Goal: Task Accomplishment & Management: Manage account settings

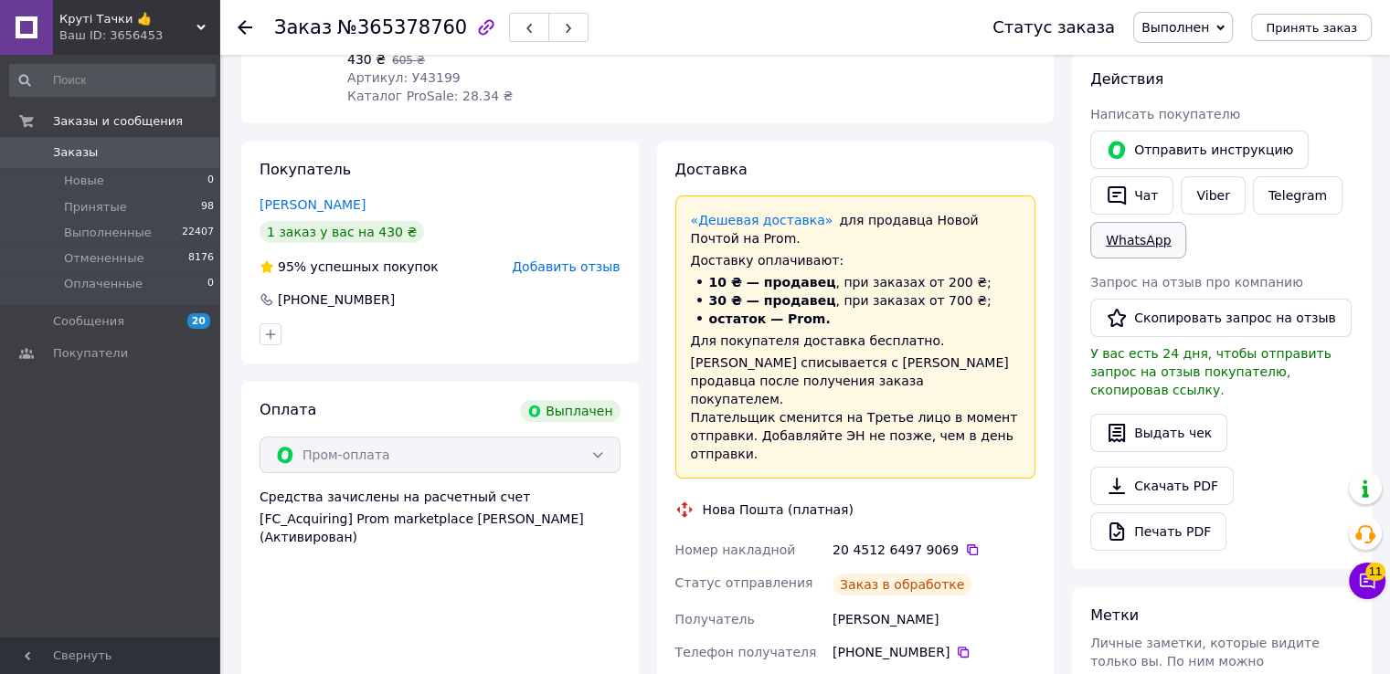
scroll to position [151, 0]
click at [1154, 330] on button "Скопировать запрос на отзыв" at bounding box center [1220, 318] width 261 height 38
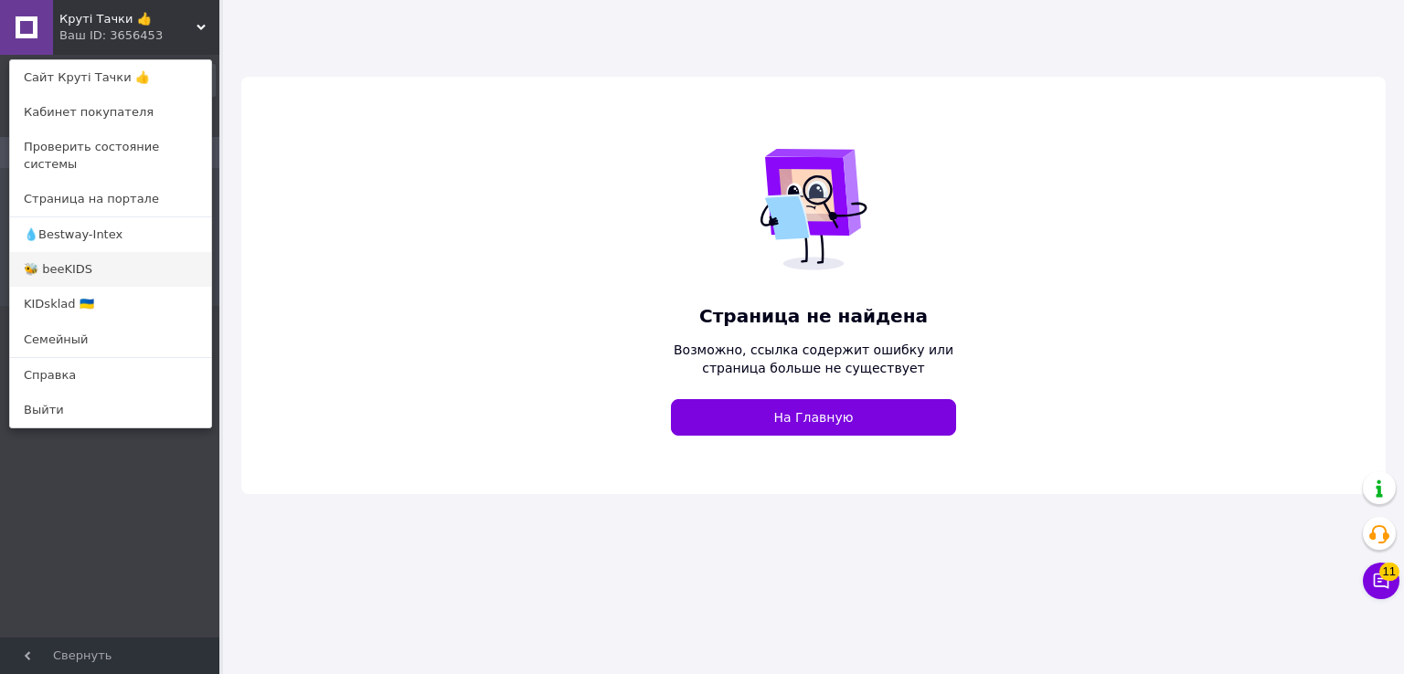
drag, startPoint x: 43, startPoint y: 249, endPoint x: 481, endPoint y: 96, distance: 463.9
click at [44, 252] on link "🐝 beeKIDS" at bounding box center [110, 269] width 201 height 35
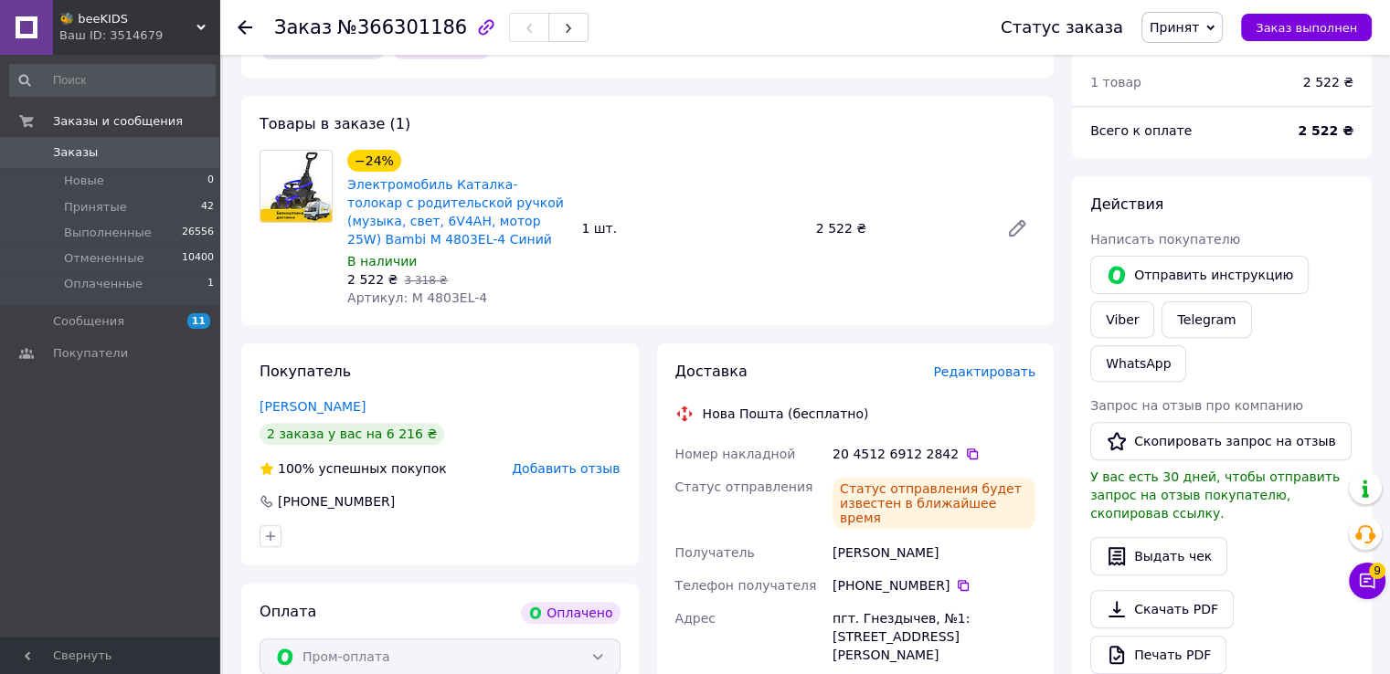
scroll to position [548, 0]
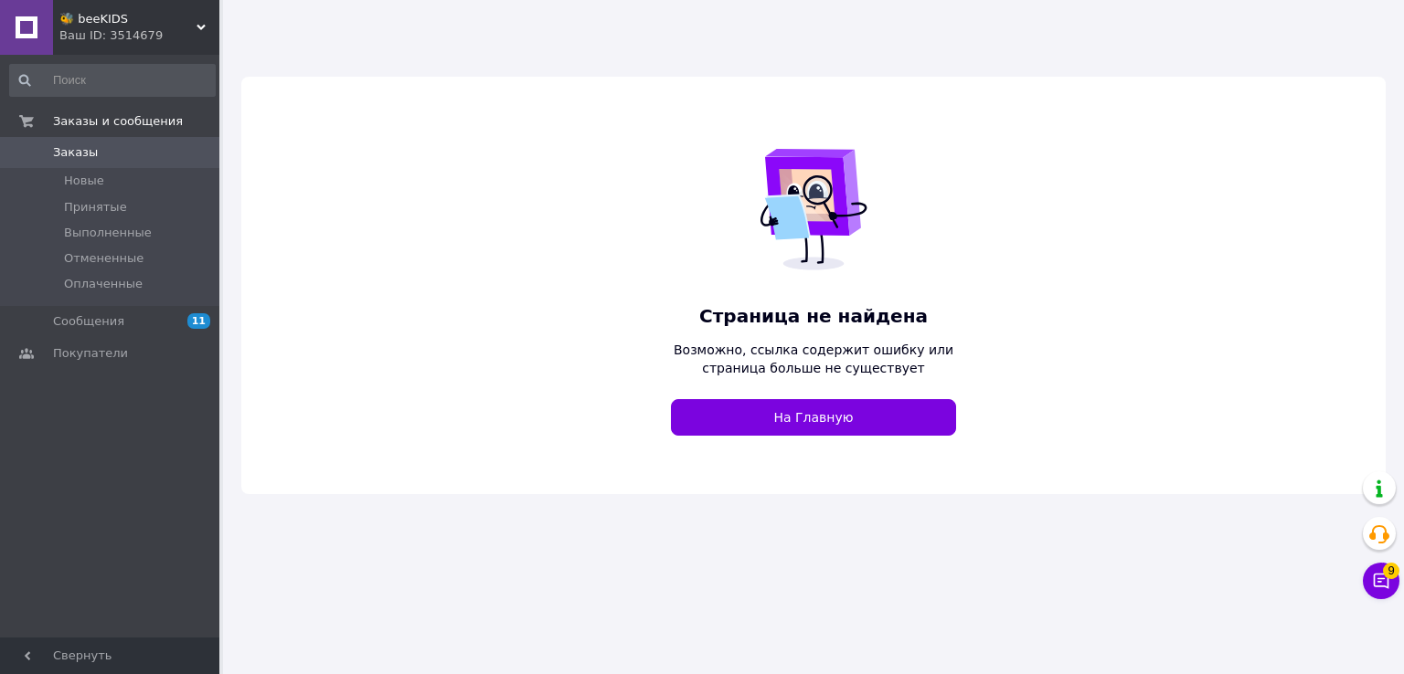
click at [109, 24] on span "🐝 beeKIDS" at bounding box center [127, 19] width 137 height 16
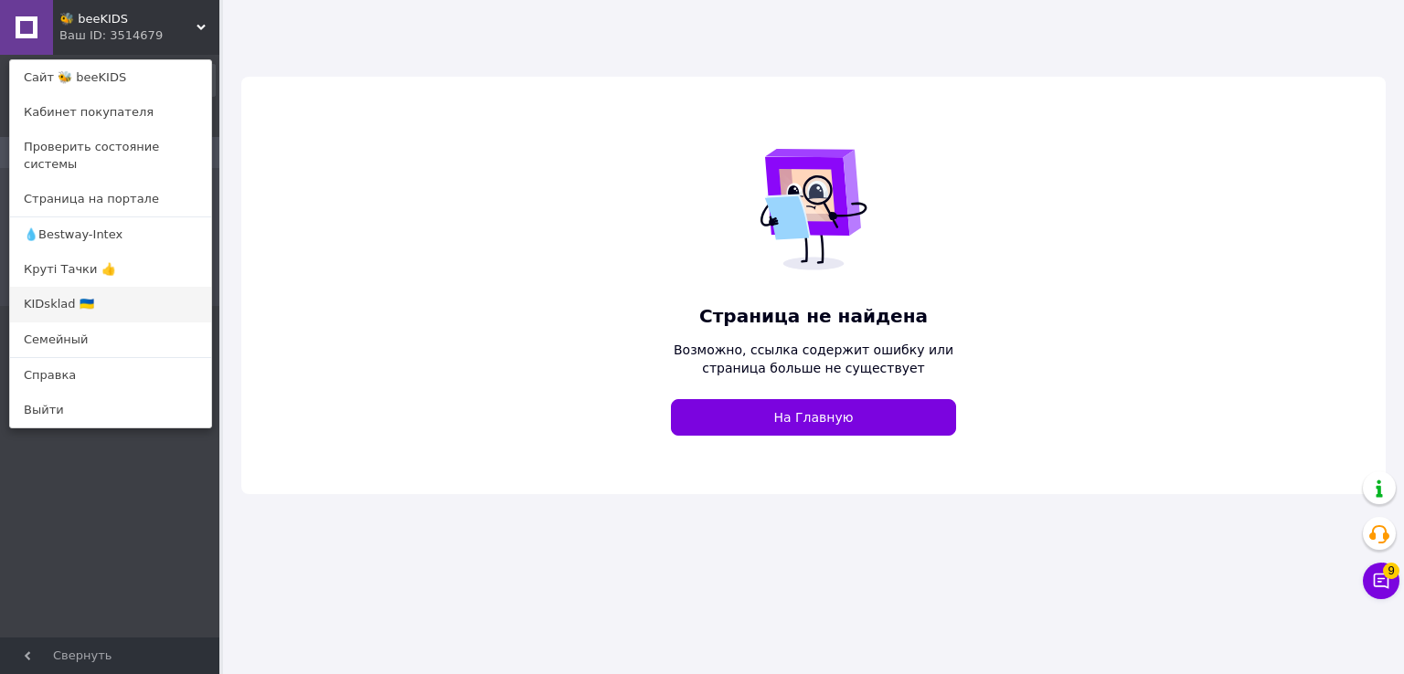
click at [80, 295] on link "KIDsklad 🇺🇦" at bounding box center [110, 304] width 201 height 35
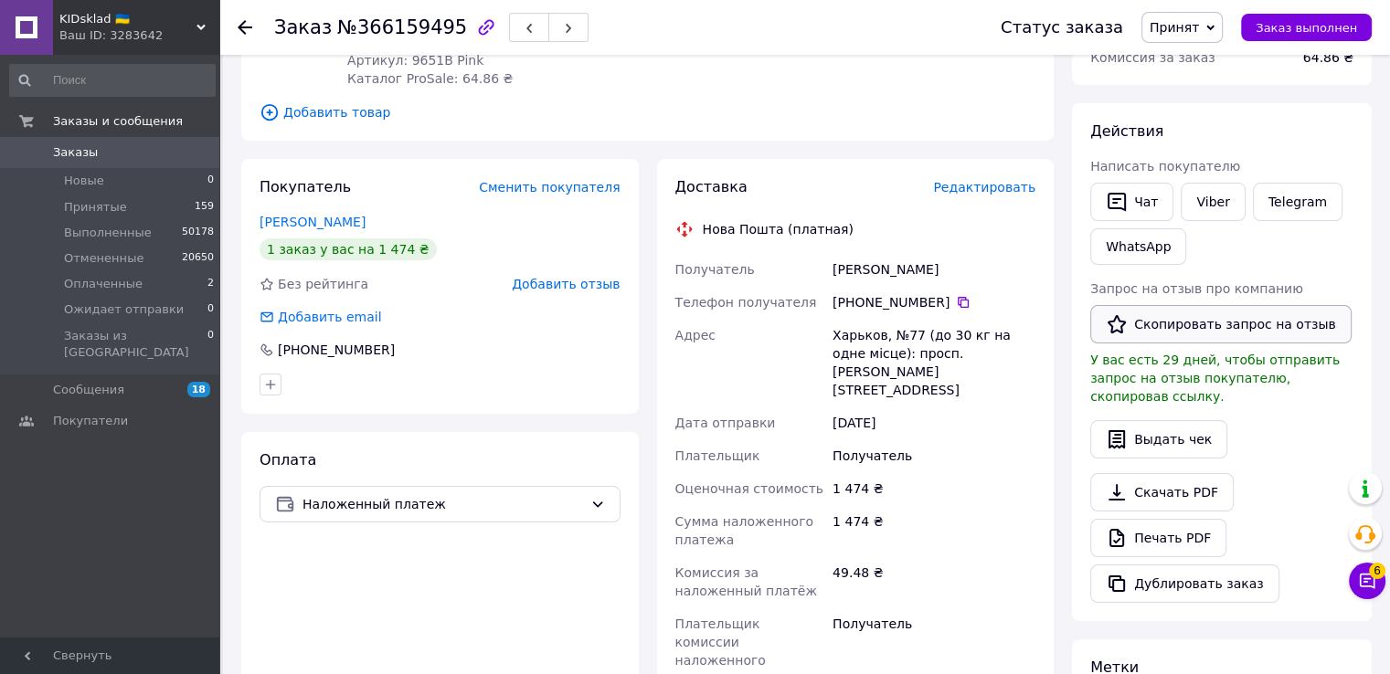
scroll to position [366, 0]
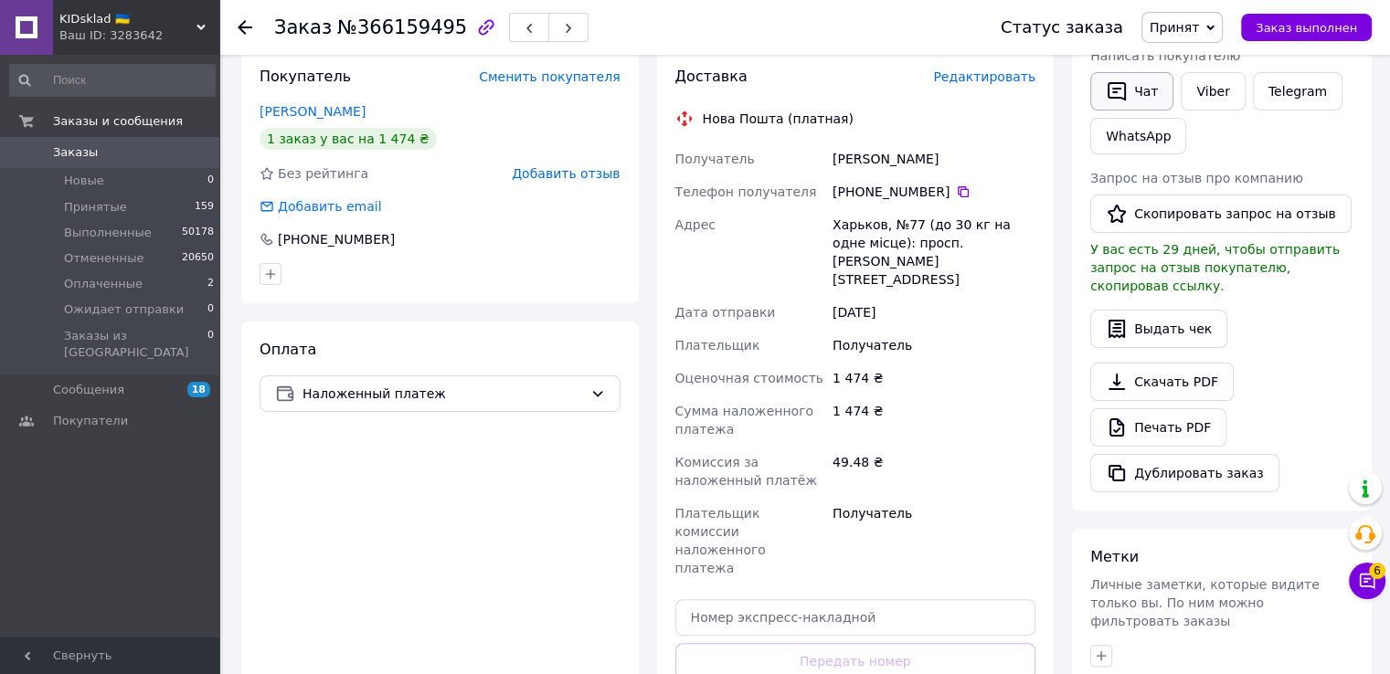
click at [1098, 80] on button "Чат" at bounding box center [1131, 91] width 83 height 38
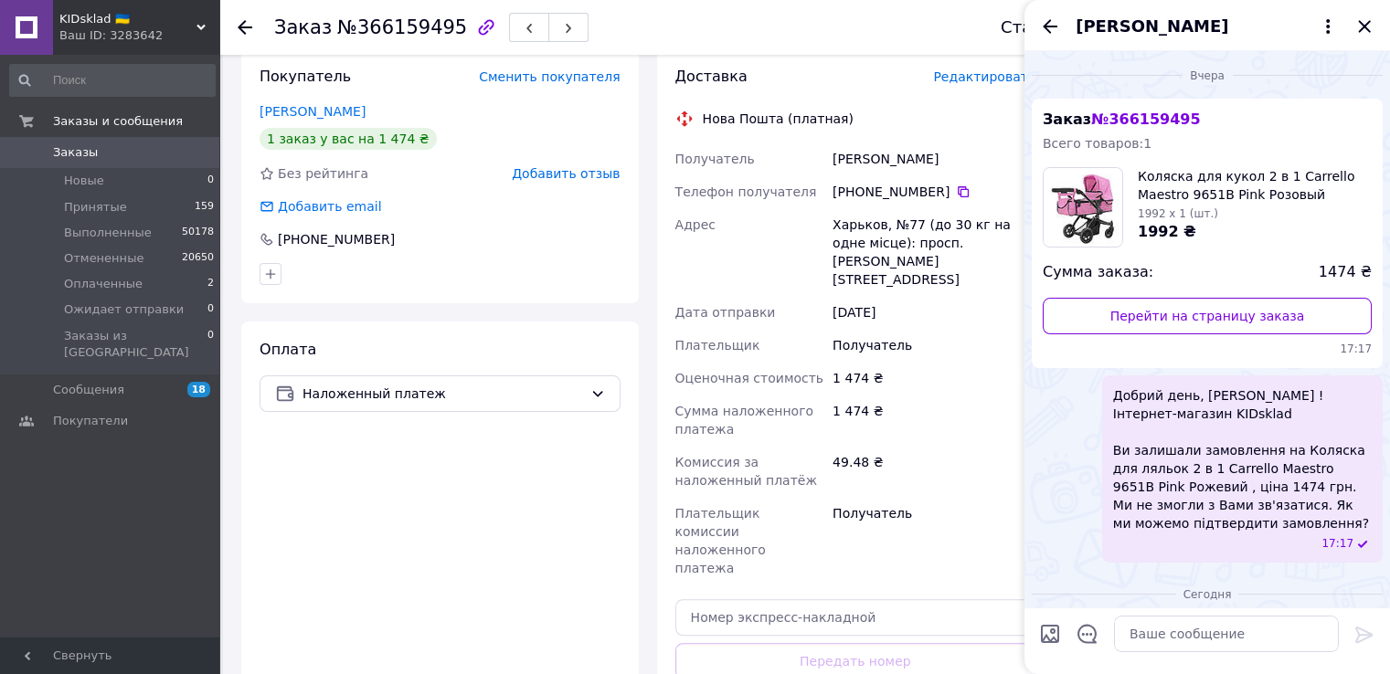
scroll to position [77, 0]
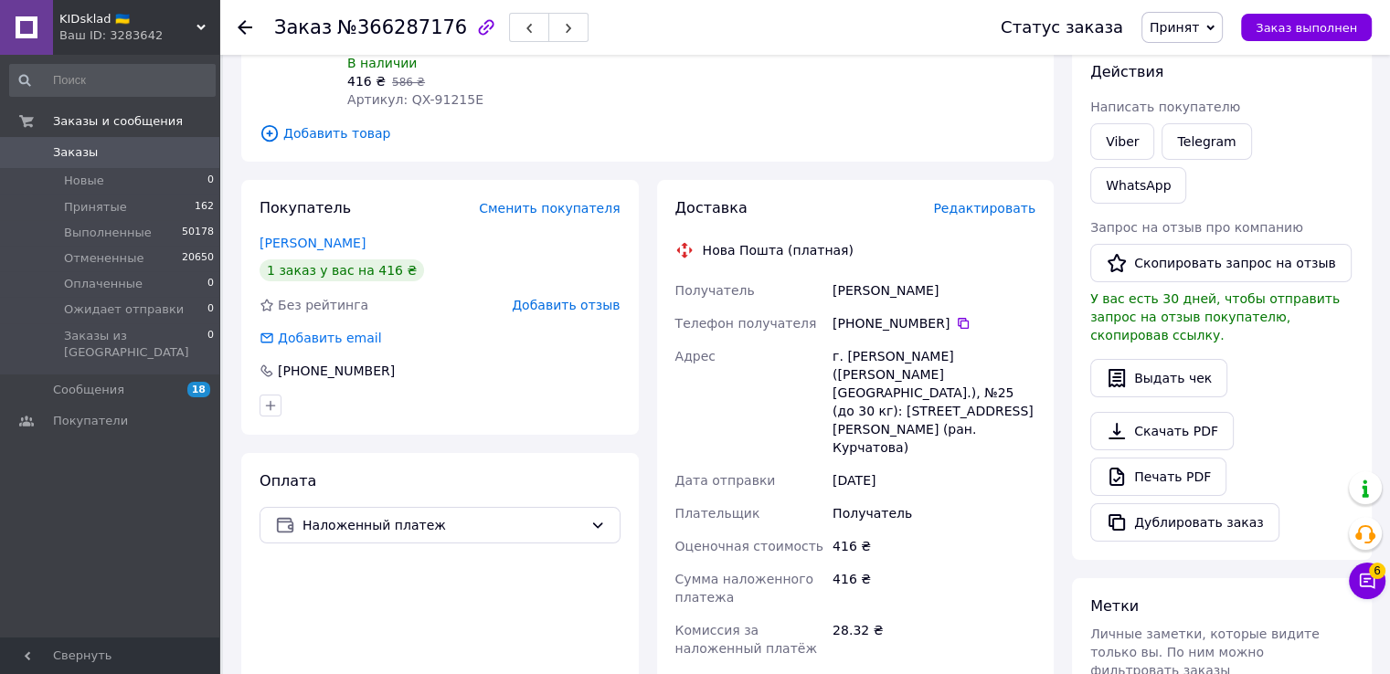
scroll to position [91, 0]
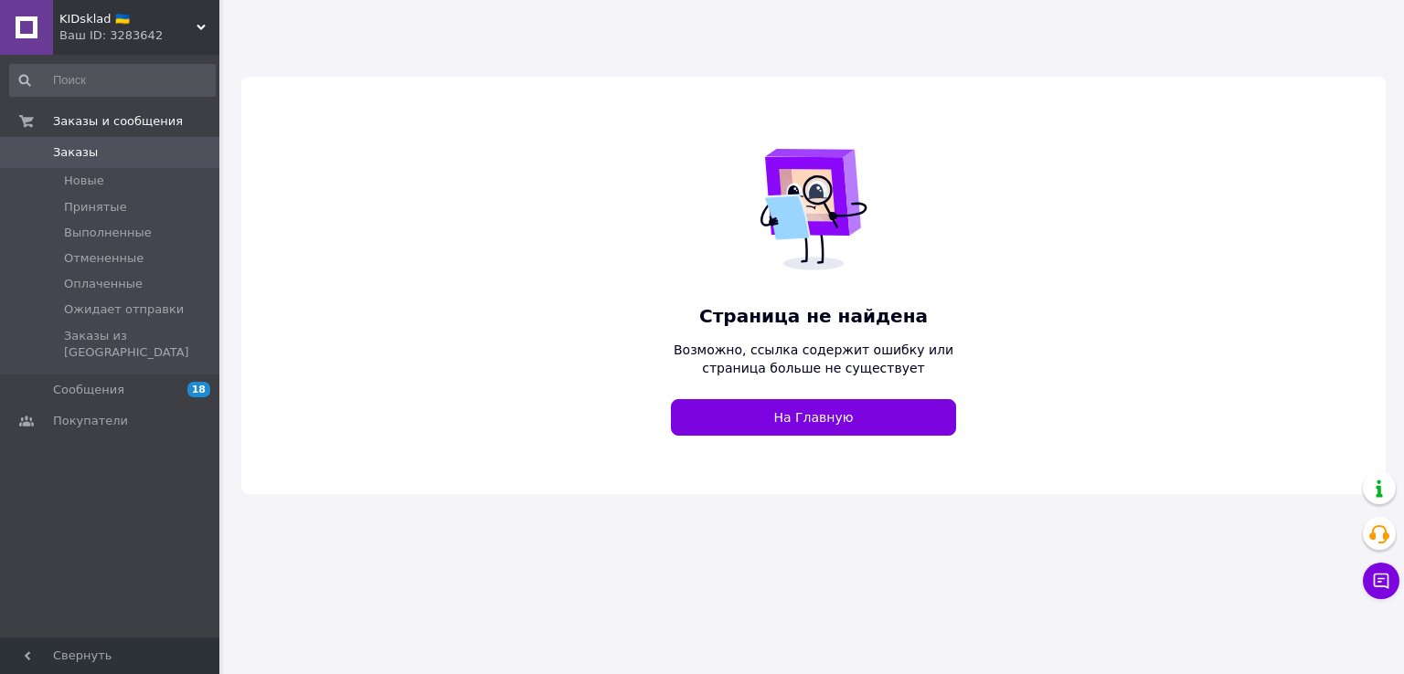
click at [139, 27] on span "KIDsklad 🇺🇦" at bounding box center [127, 19] width 137 height 16
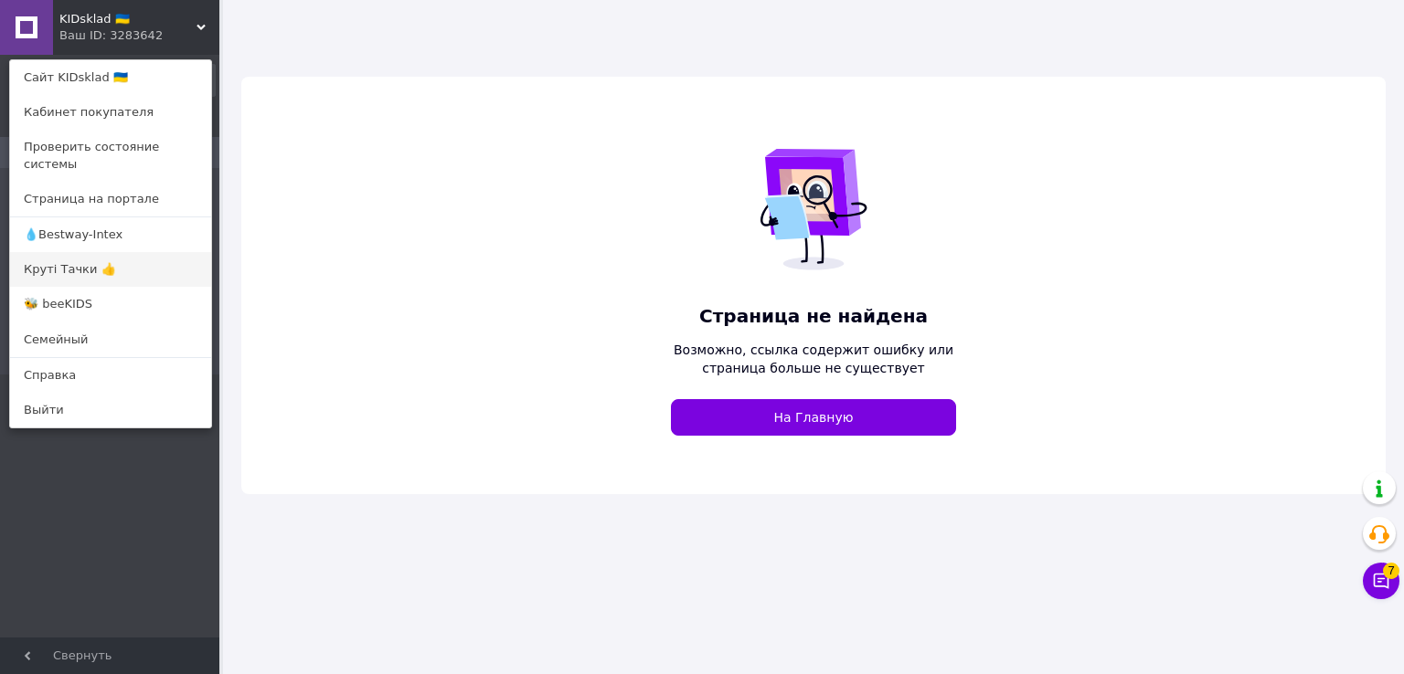
click at [80, 252] on link "Круті Тачки 👍" at bounding box center [110, 269] width 201 height 35
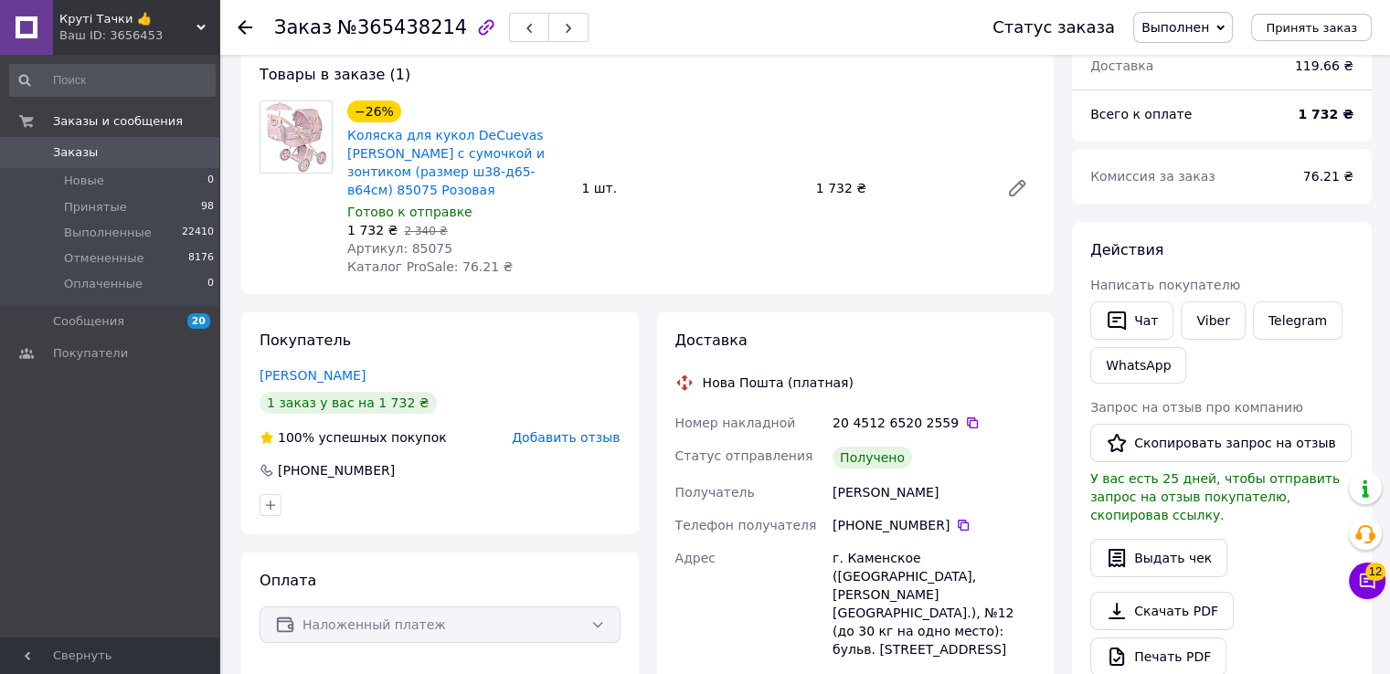
scroll to position [183, 0]
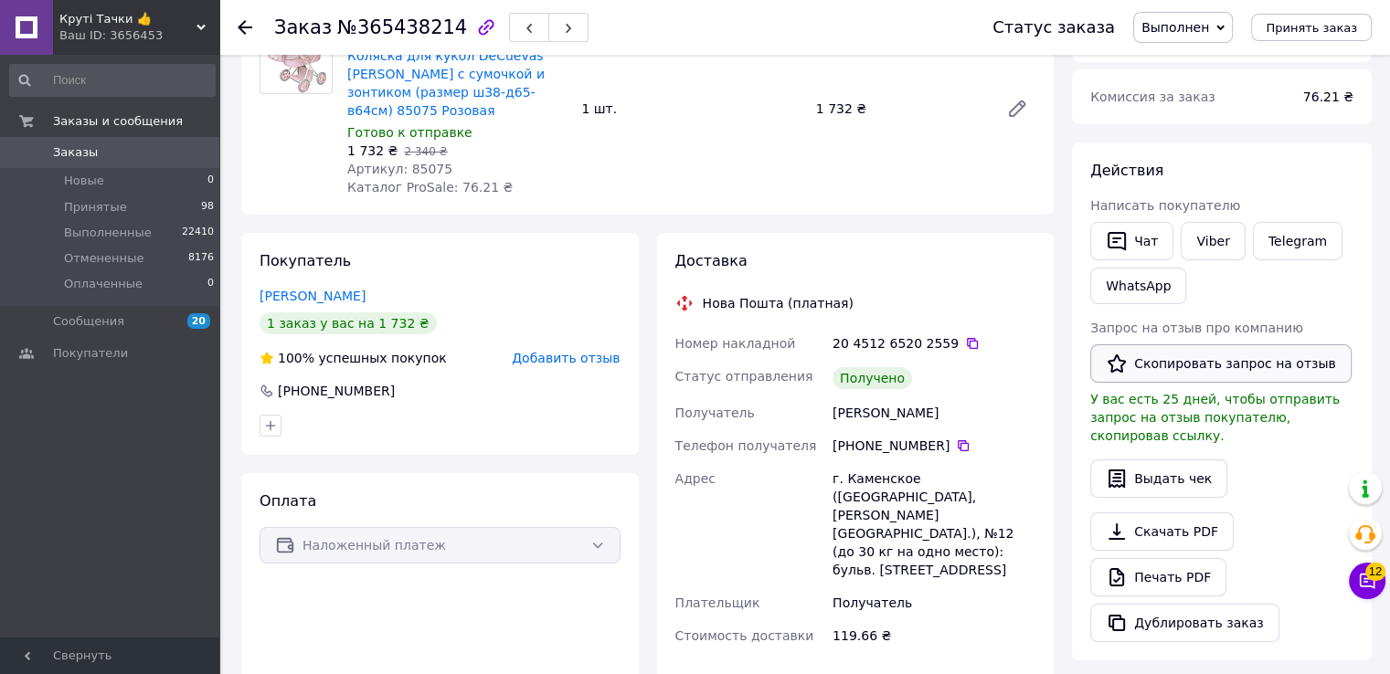
click at [1146, 361] on button "Скопировать запрос на отзыв" at bounding box center [1220, 364] width 261 height 38
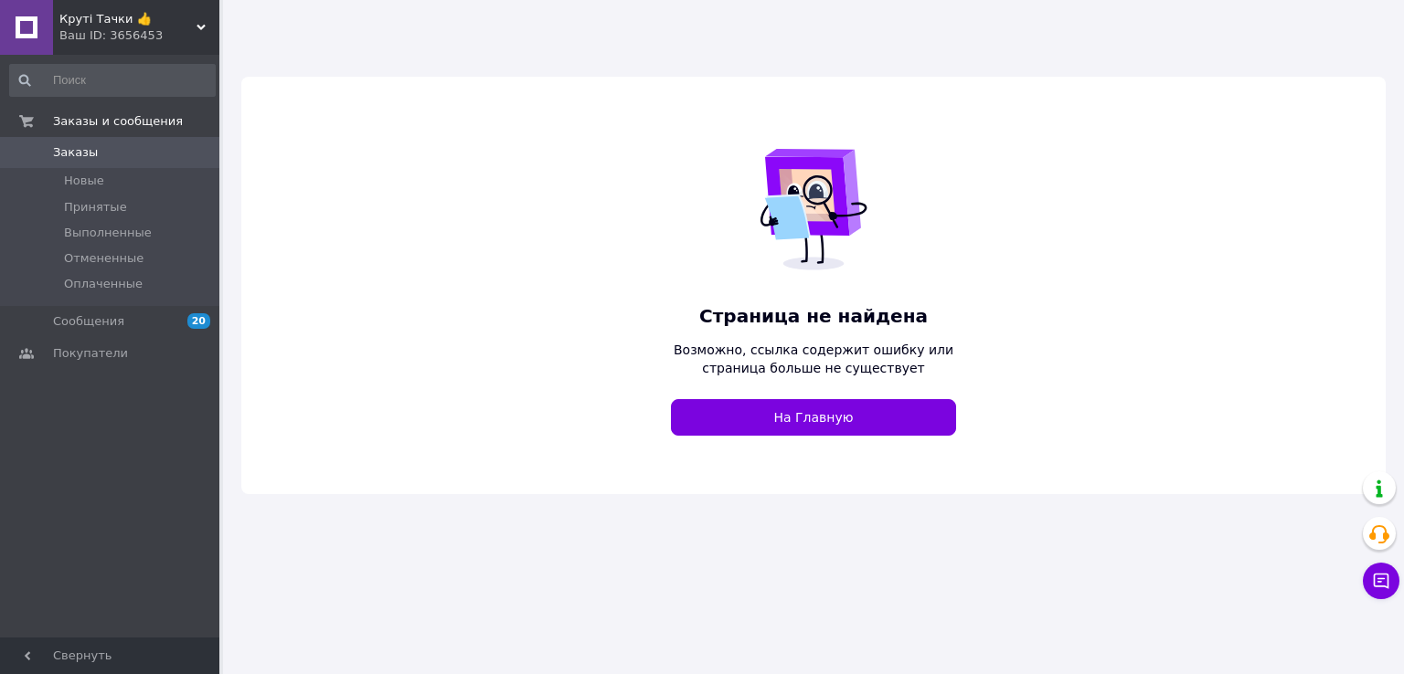
click at [151, 27] on div "Ваш ID: 3656453" at bounding box center [139, 35] width 160 height 16
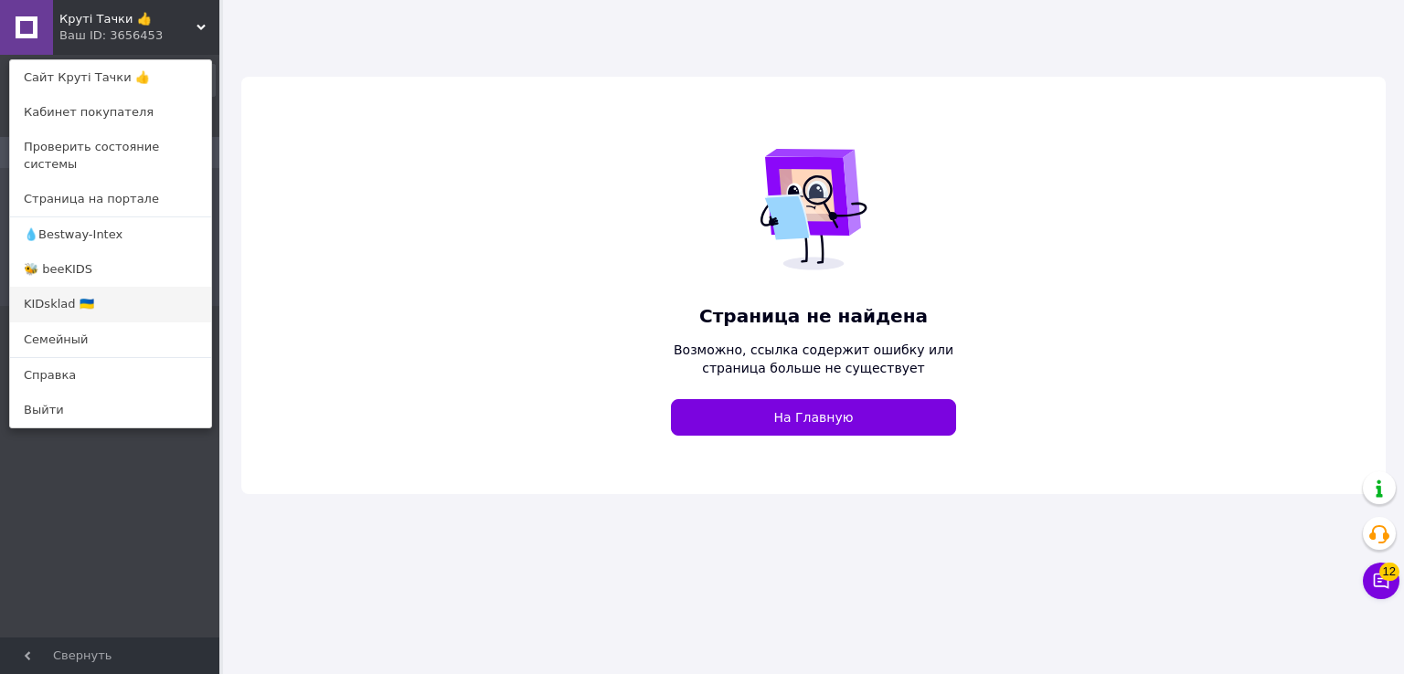
drag, startPoint x: 88, startPoint y: 290, endPoint x: 548, endPoint y: 35, distance: 526.5
click at [88, 290] on link "KIDsklad 🇺🇦" at bounding box center [110, 304] width 201 height 35
